Goal: Task Accomplishment & Management: Use online tool/utility

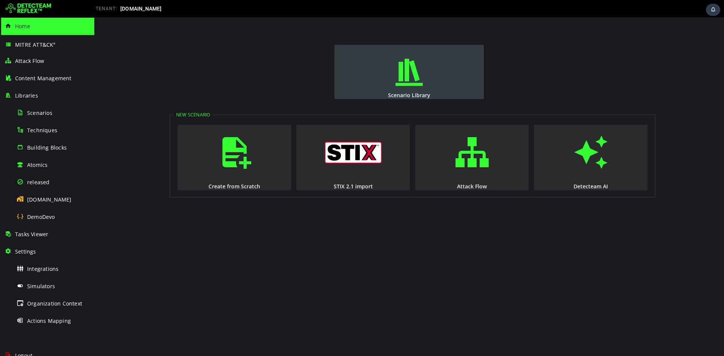
click at [405, 85] on span "button" at bounding box center [409, 72] width 8 height 51
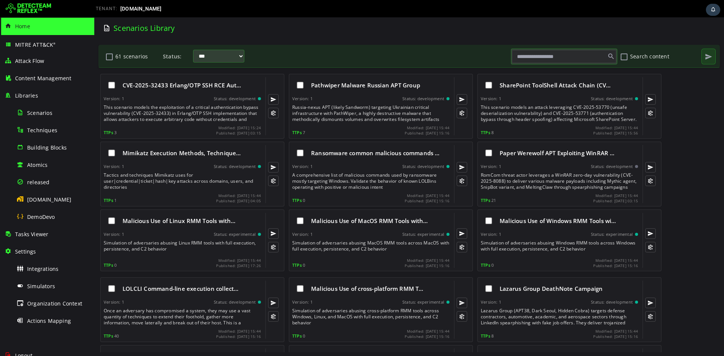
click at [528, 55] on input "text" at bounding box center [564, 56] width 104 height 13
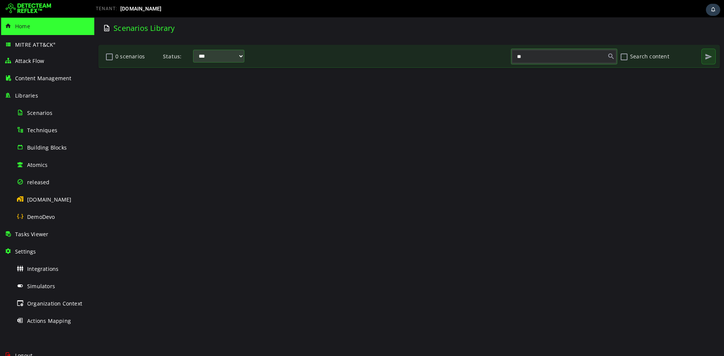
type input "*"
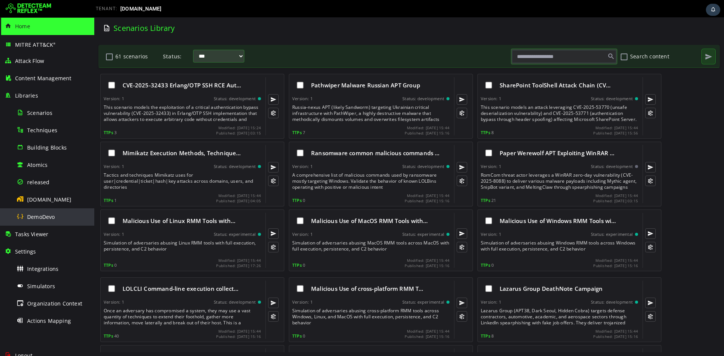
click at [41, 217] on span "DemoDevo" at bounding box center [41, 216] width 28 height 7
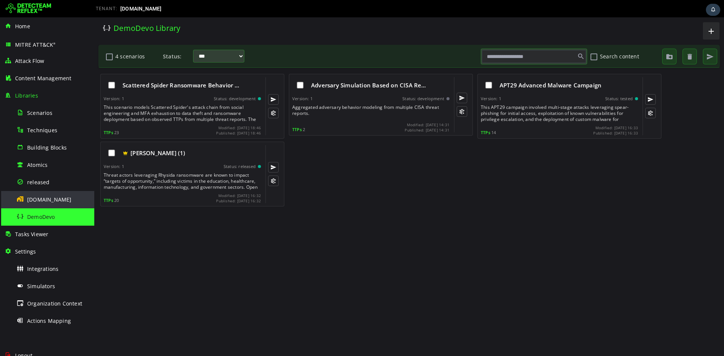
click at [45, 198] on span "[DOMAIN_NAME]" at bounding box center [49, 199] width 44 height 7
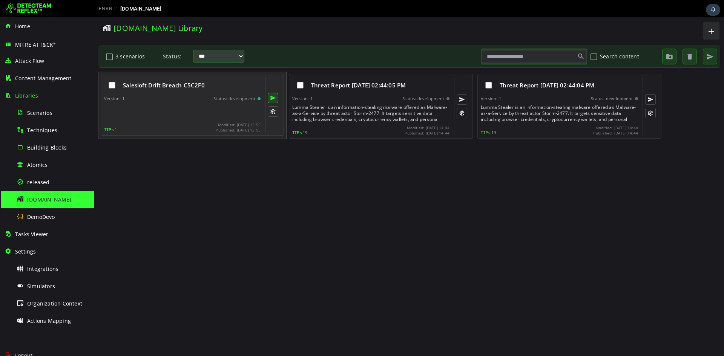
click at [272, 98] on button at bounding box center [273, 98] width 11 height 11
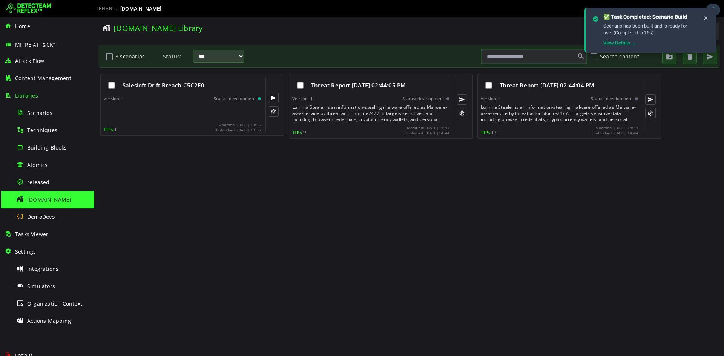
click at [627, 43] on link "View Details →" at bounding box center [619, 43] width 33 height 6
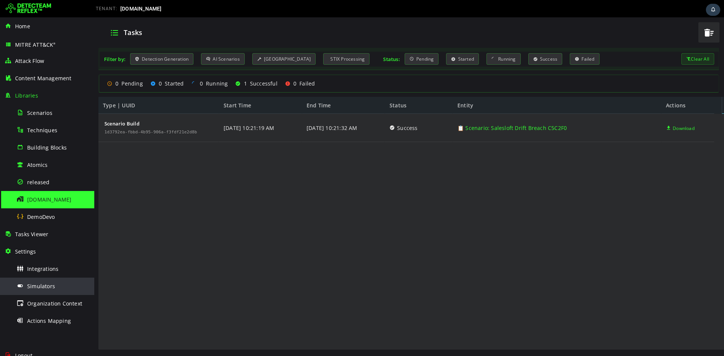
click at [35, 288] on span "Simulators" at bounding box center [41, 286] width 28 height 7
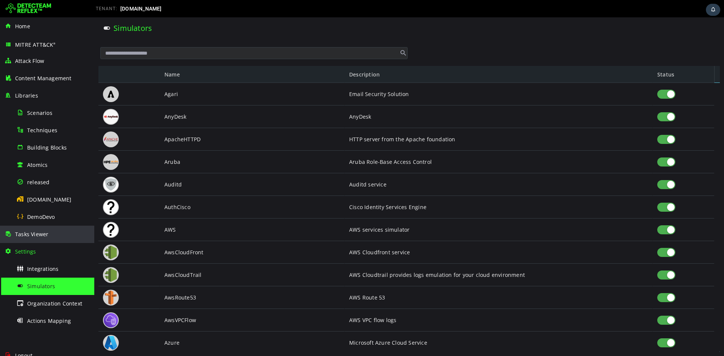
click at [43, 234] on span "Tasks Viewer" at bounding box center [31, 234] width 33 height 7
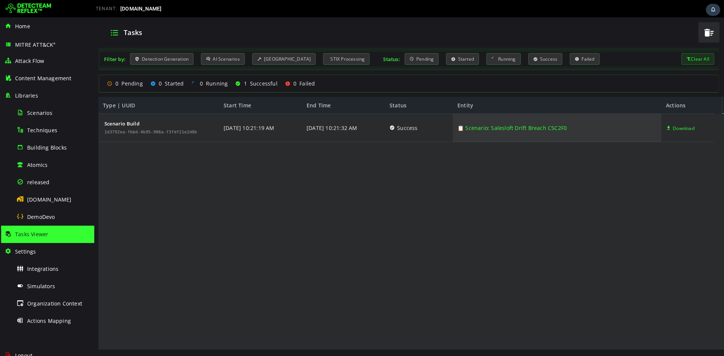
click at [502, 127] on link "📋 Scenario: Salesloft Drift Breach C5C2F0" at bounding box center [511, 128] width 109 height 28
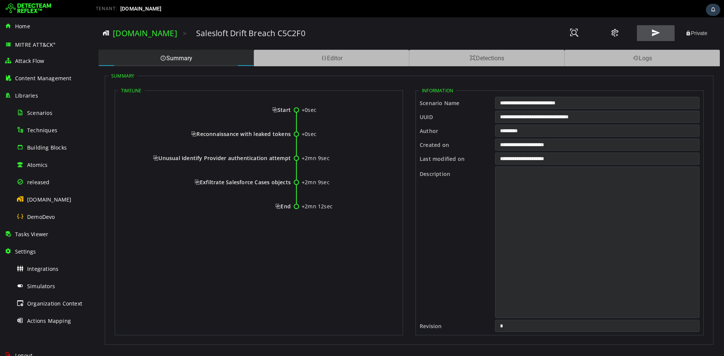
click at [658, 35] on span at bounding box center [655, 33] width 9 height 10
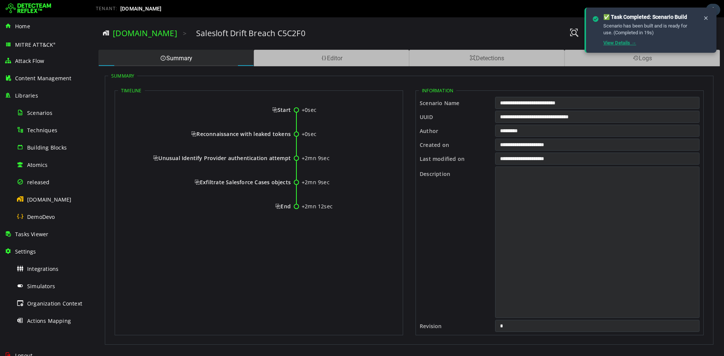
click at [627, 44] on link "View Details →" at bounding box center [619, 43] width 33 height 6
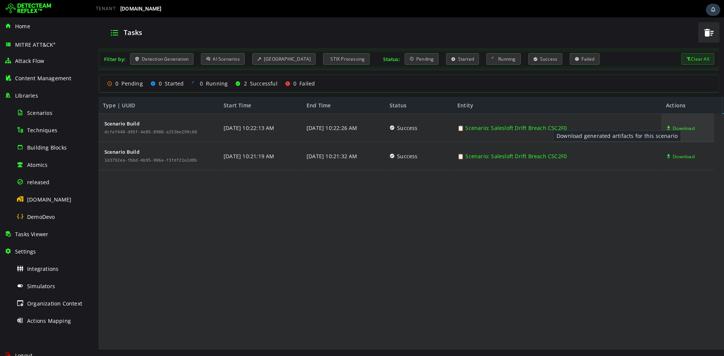
click at [685, 130] on span "Download" at bounding box center [684, 128] width 22 height 28
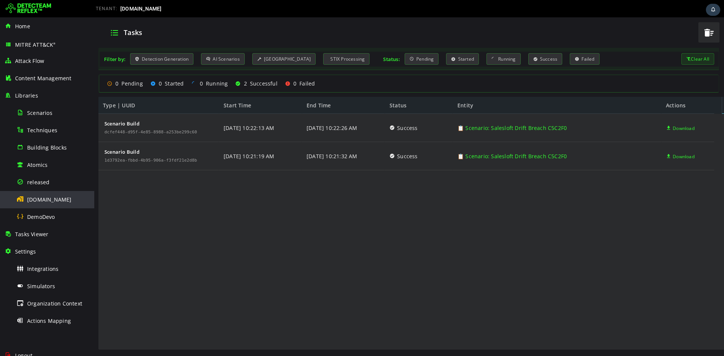
click at [46, 201] on span "[DOMAIN_NAME]" at bounding box center [49, 199] width 44 height 7
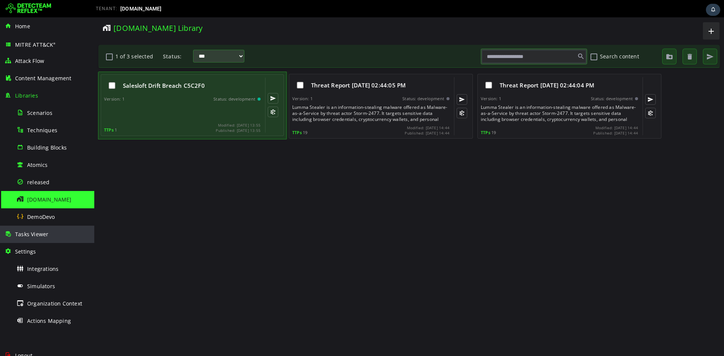
click at [39, 239] on div "Tasks Viewer" at bounding box center [47, 234] width 85 height 17
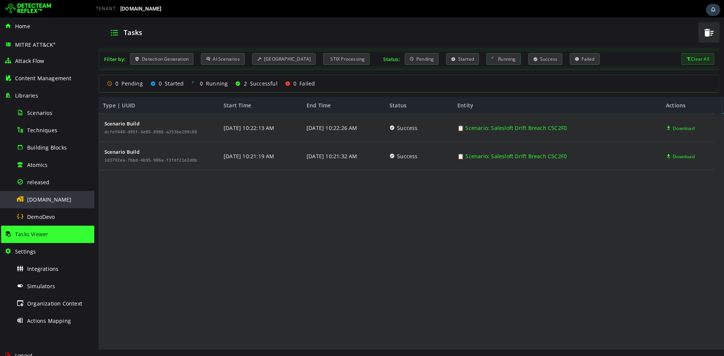
click at [28, 201] on span "[DOMAIN_NAME]" at bounding box center [49, 199] width 44 height 7
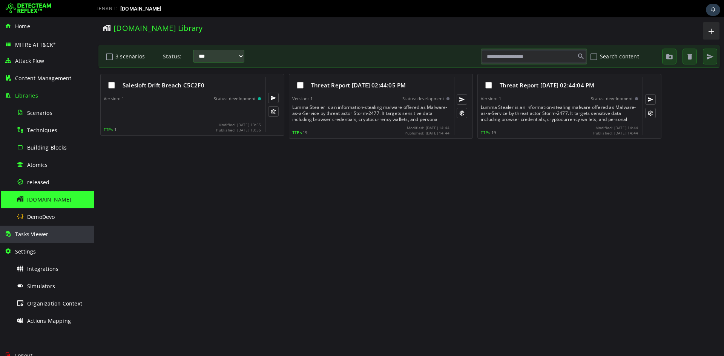
click at [32, 232] on span "Tasks Viewer" at bounding box center [31, 234] width 33 height 7
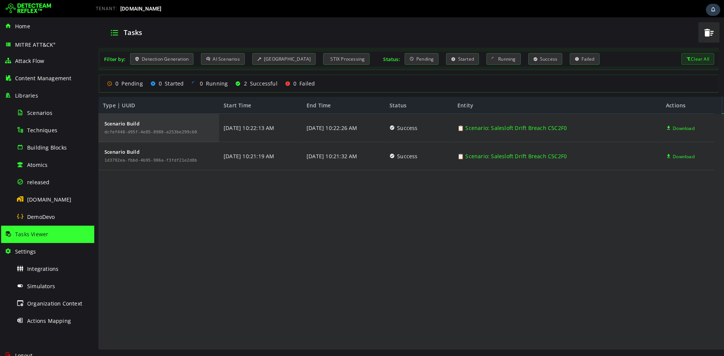
click at [201, 131] on div "Scenario Build dcfef448-d95f-4e85-8988-a253be299c60" at bounding box center [158, 128] width 121 height 28
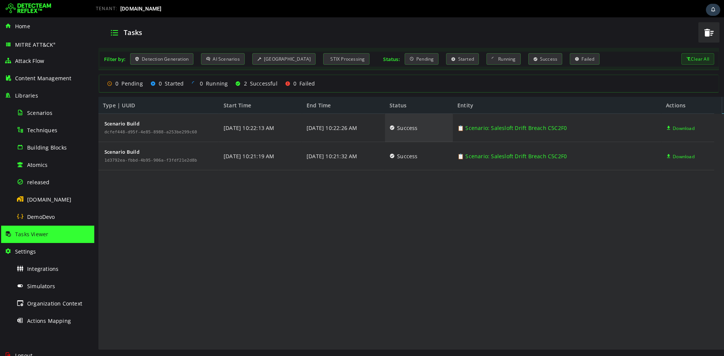
click at [414, 135] on span "Success" at bounding box center [407, 128] width 20 height 28
click at [38, 200] on span "[DOMAIN_NAME]" at bounding box center [49, 199] width 44 height 7
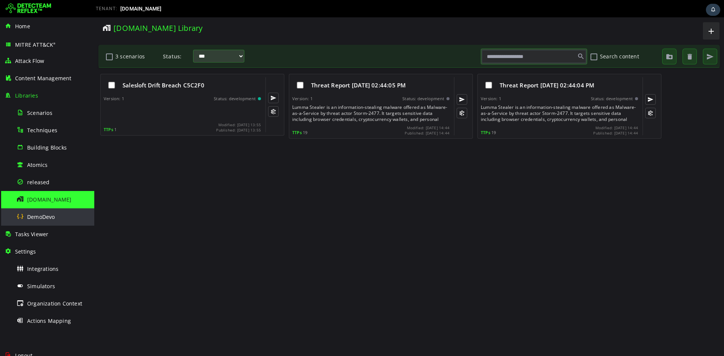
click at [49, 219] on span "DemoDevo" at bounding box center [41, 216] width 28 height 7
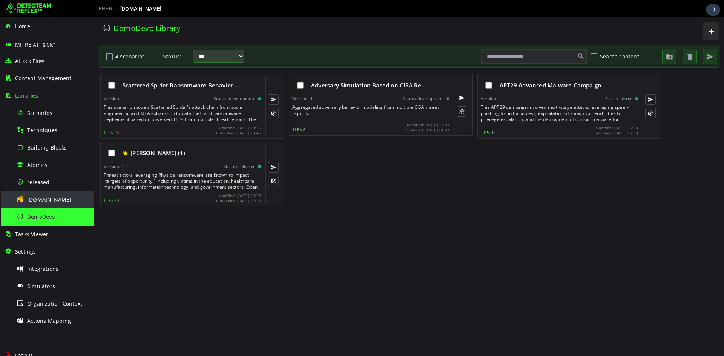
click at [43, 201] on span "[DOMAIN_NAME]" at bounding box center [49, 199] width 44 height 7
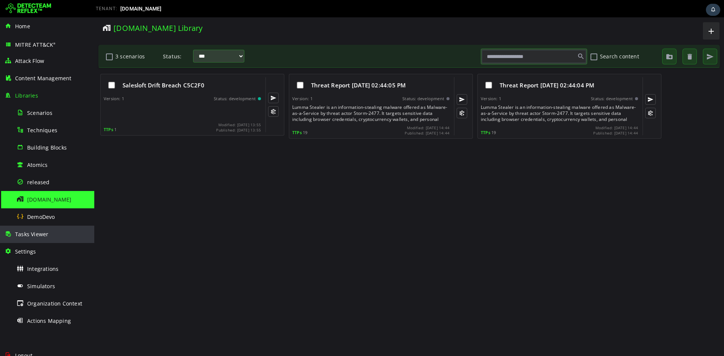
click at [31, 235] on span "Tasks Viewer" at bounding box center [31, 234] width 33 height 7
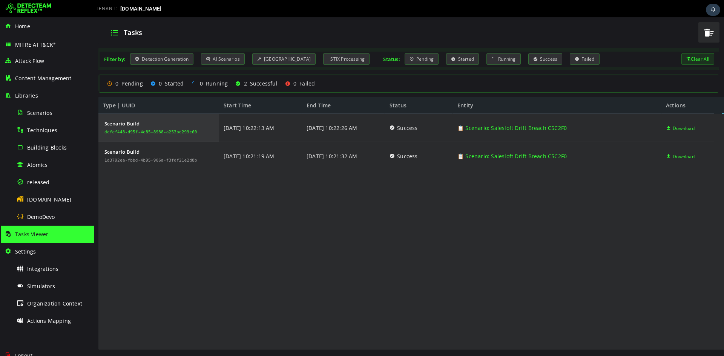
click at [138, 132] on div "dcfef448-d95f-4e85-8988-a253be299c60" at bounding box center [150, 132] width 93 height 5
click at [139, 133] on div "dcfef448-d95f-4e85-8988-a253be299c60" at bounding box center [150, 132] width 93 height 5
click at [492, 58] on div "Running" at bounding box center [503, 59] width 34 height 12
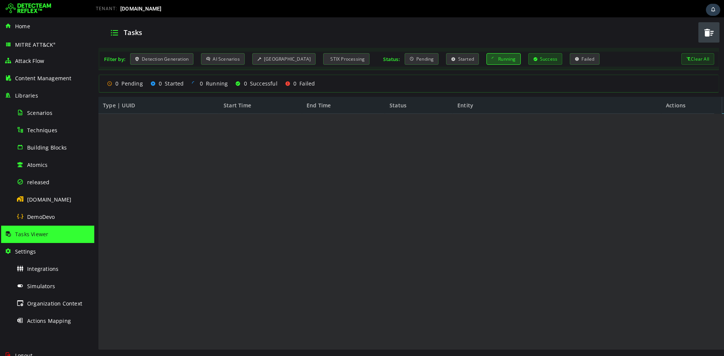
click at [543, 61] on div "Success" at bounding box center [545, 59] width 34 height 12
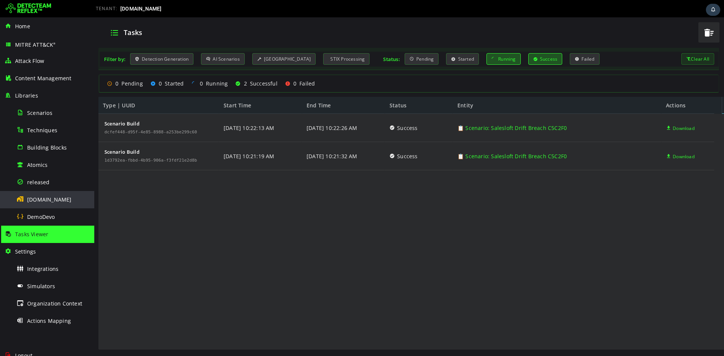
click at [39, 205] on div "[DOMAIN_NAME]" at bounding box center [53, 199] width 73 height 17
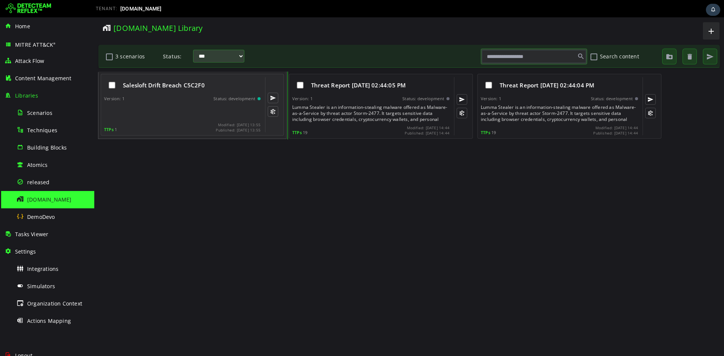
click at [179, 87] on span "Salesloft Drift Breach C5C2F0" at bounding box center [164, 85] width 82 height 8
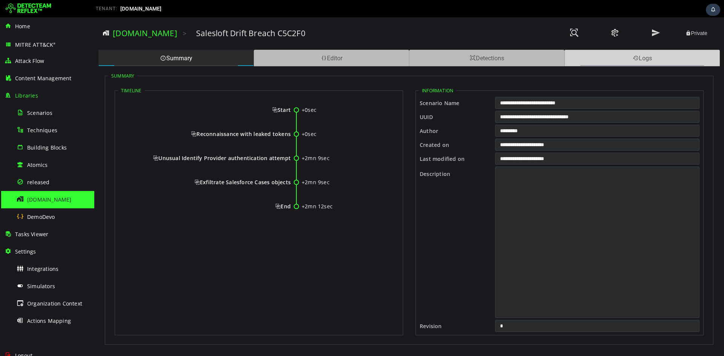
click at [641, 58] on div "Logs" at bounding box center [641, 58] width 155 height 17
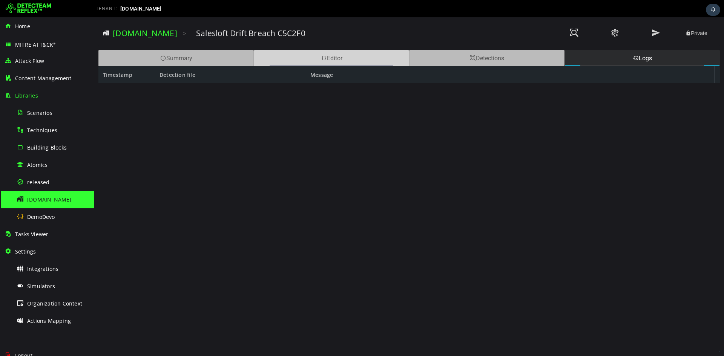
drag, startPoint x: 337, startPoint y: 61, endPoint x: 327, endPoint y: 58, distance: 11.0
click at [338, 61] on div "Editor" at bounding box center [331, 58] width 155 height 17
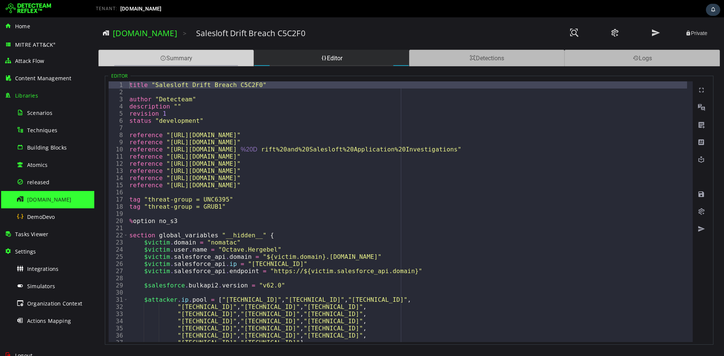
click at [192, 58] on div "Summary" at bounding box center [175, 58] width 155 height 17
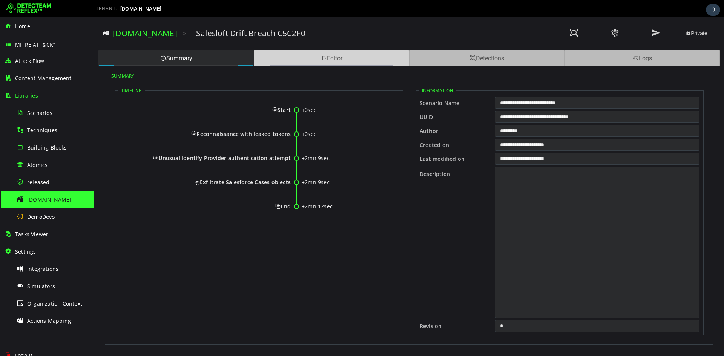
click at [307, 58] on div "Editor" at bounding box center [331, 58] width 155 height 17
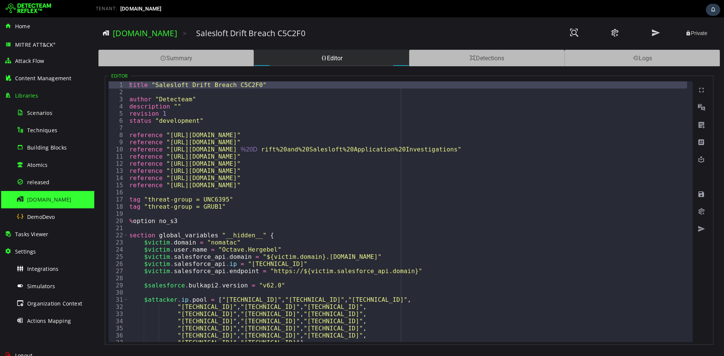
click at [49, 202] on span "[DOMAIN_NAME]" at bounding box center [49, 199] width 44 height 7
click at [149, 33] on link "[DOMAIN_NAME]" at bounding box center [145, 33] width 64 height 11
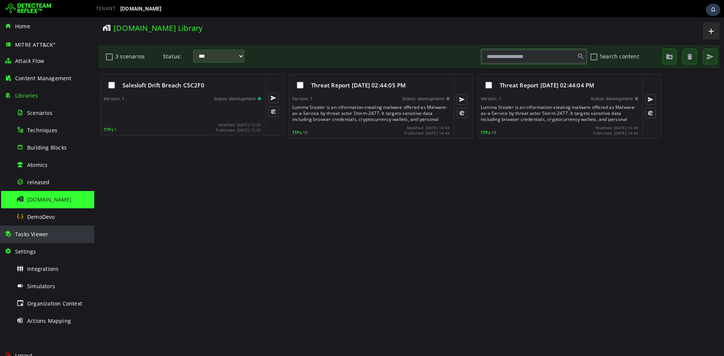
click at [38, 234] on span "Tasks Viewer" at bounding box center [31, 234] width 33 height 7
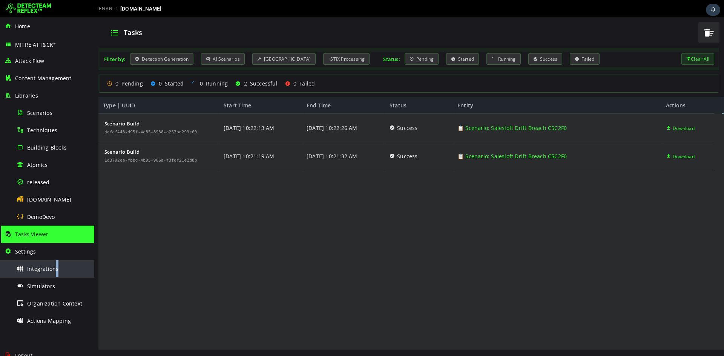
click at [57, 265] on div "Integrations" at bounding box center [53, 269] width 73 height 17
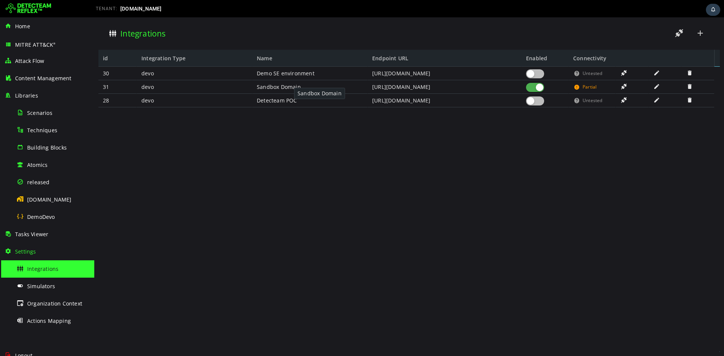
click at [287, 87] on div "Sandbox Domain" at bounding box center [309, 87] width 115 height 14
click at [659, 88] on span at bounding box center [657, 86] width 8 height 6
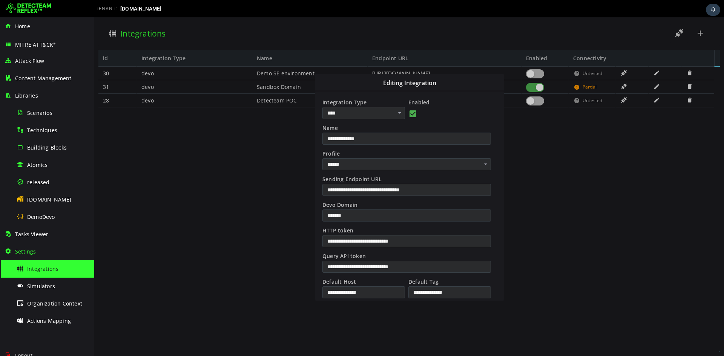
click at [523, 148] on div at bounding box center [409, 186] width 630 height 339
click at [539, 145] on div at bounding box center [409, 186] width 630 height 339
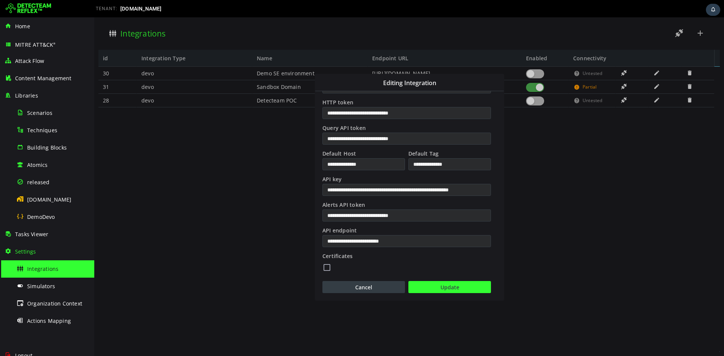
click at [377, 290] on button "Cancel" at bounding box center [363, 287] width 83 height 12
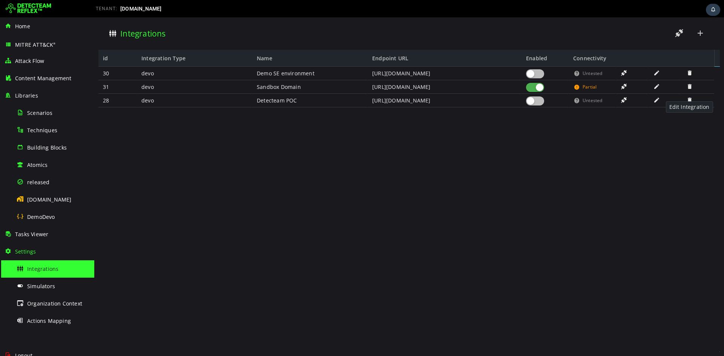
click at [658, 101] on span at bounding box center [657, 100] width 8 height 6
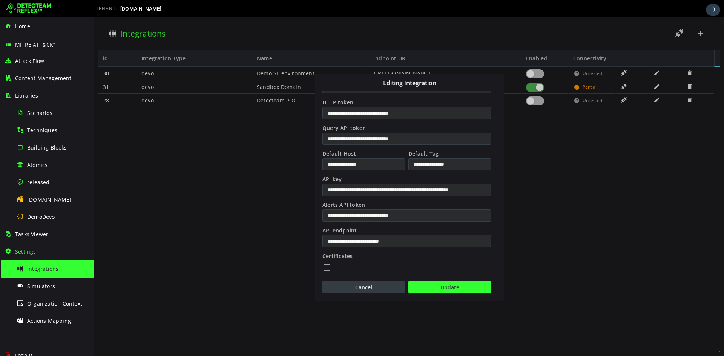
click at [357, 289] on button "Cancel" at bounding box center [363, 287] width 83 height 12
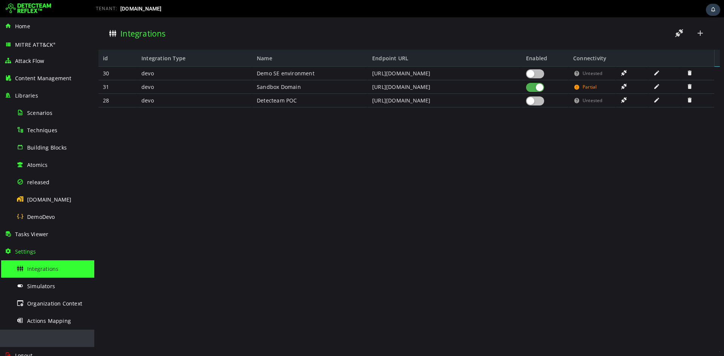
scroll to position [8, 0]
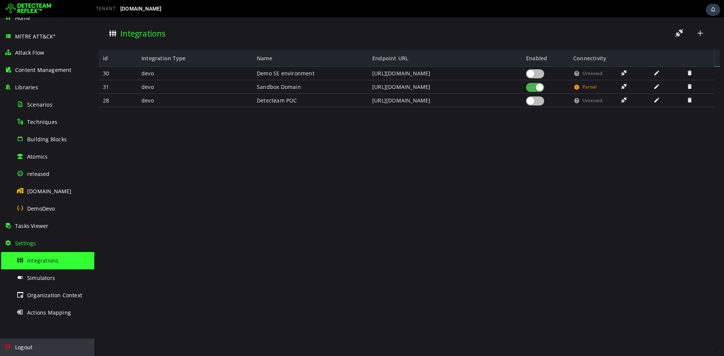
click at [22, 352] on div "Logout" at bounding box center [47, 347] width 85 height 17
